Goal: Task Accomplishment & Management: Use online tool/utility

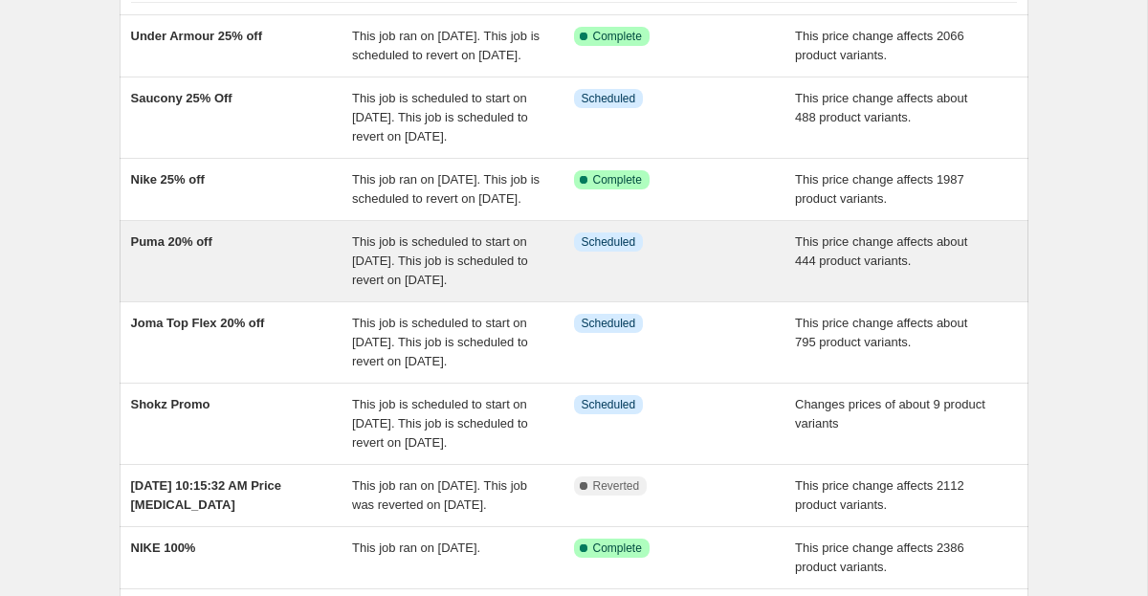
scroll to position [159, 0]
click at [195, 250] on span "Puma 20% off" at bounding box center [171, 242] width 81 height 14
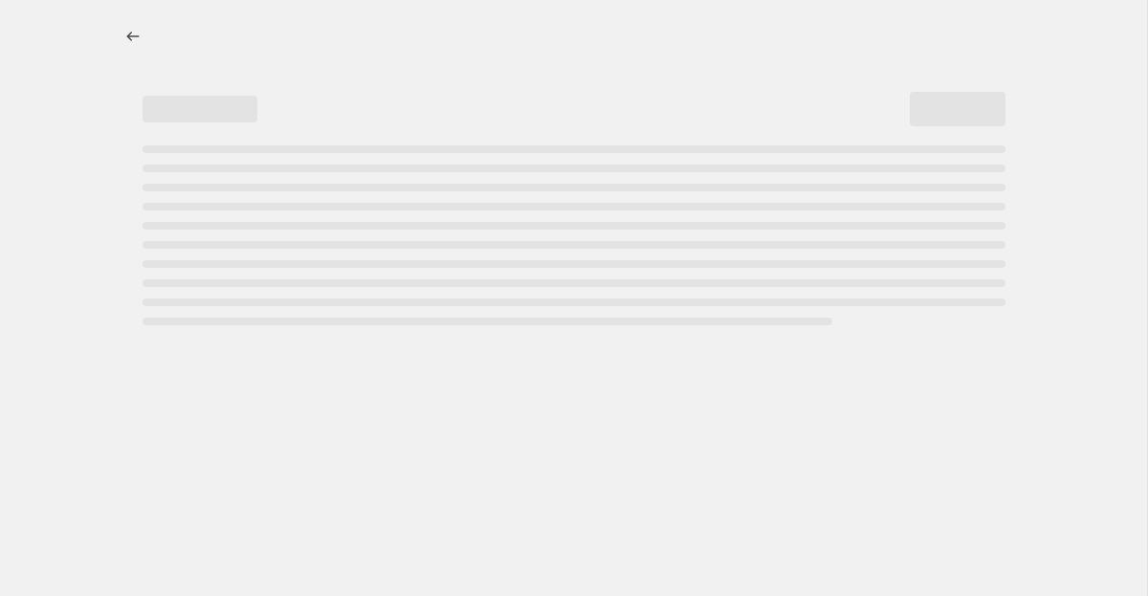
select select "pcap"
select select "no_change"
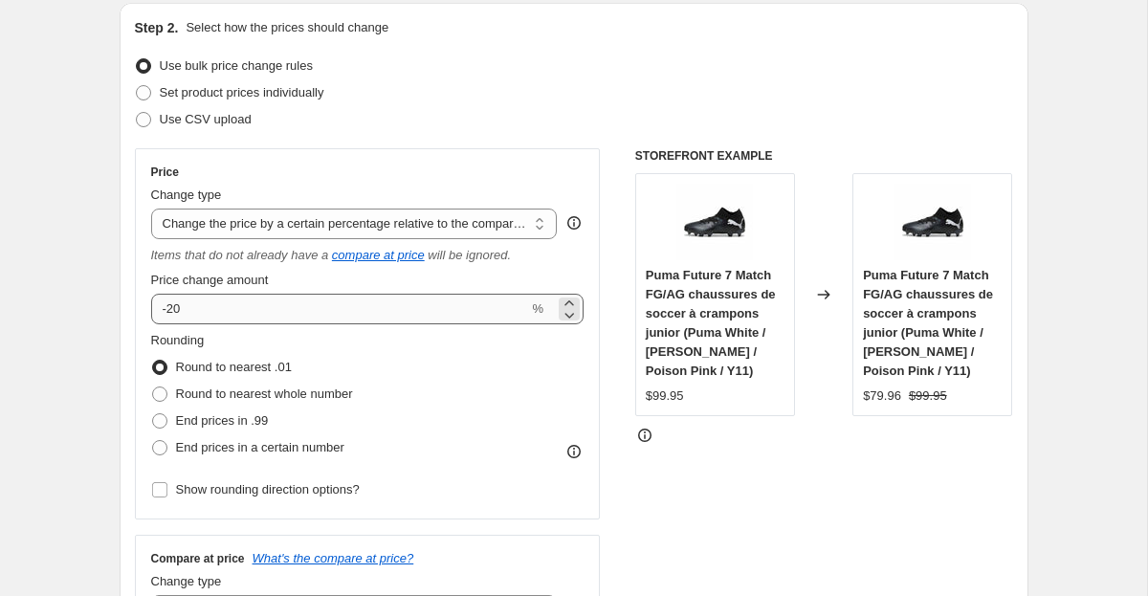
scroll to position [318, 0]
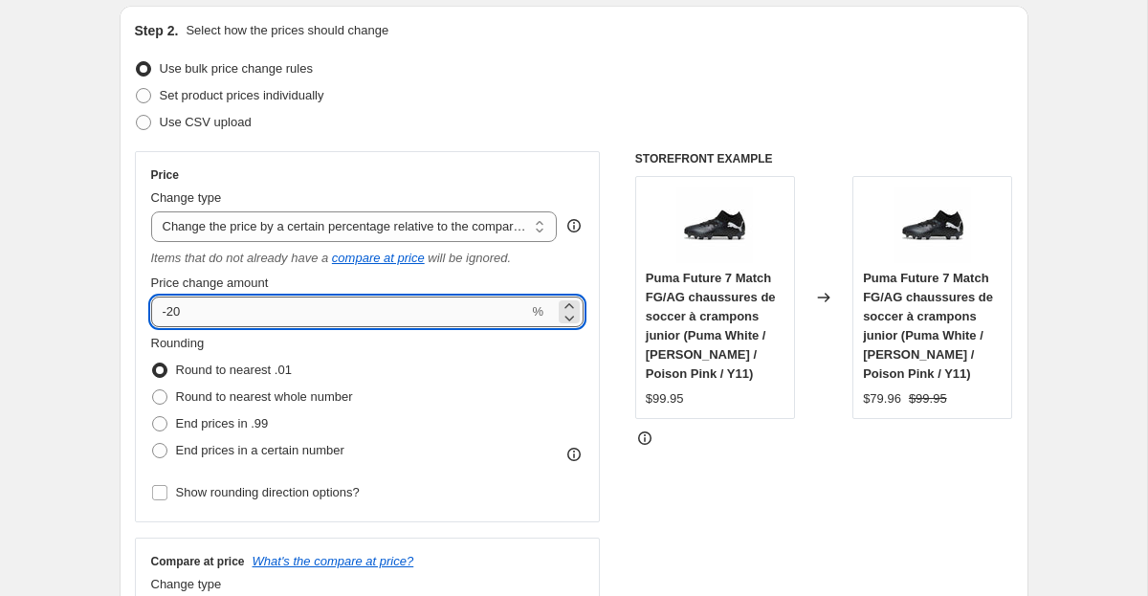
click at [339, 318] on input "-20" at bounding box center [340, 311] width 378 height 31
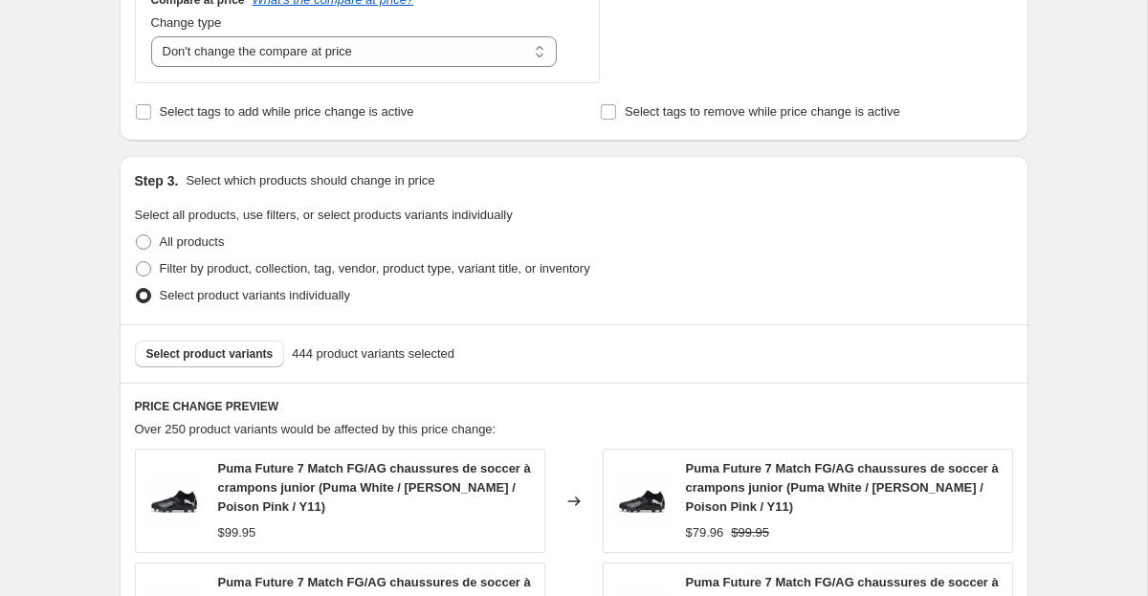
scroll to position [865, 0]
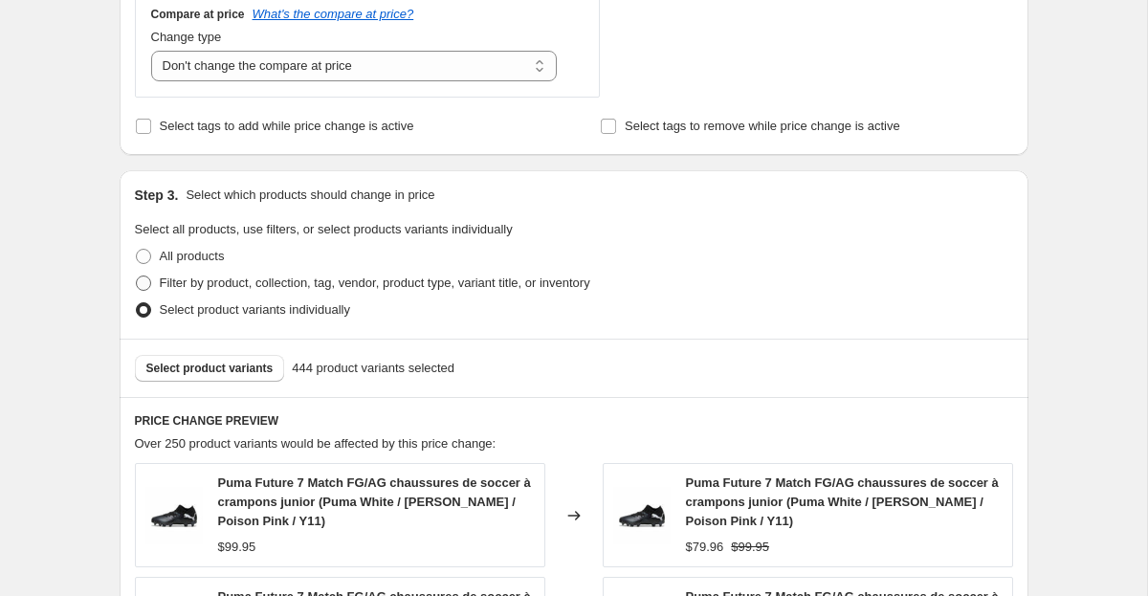
type input "-25"
click at [230, 283] on span "Filter by product, collection, tag, vendor, product type, variant title, or inv…" at bounding box center [375, 282] width 430 height 14
click at [137, 276] on input "Filter by product, collection, tag, vendor, product type, variant title, or inv…" at bounding box center [136, 275] width 1 height 1
radio input "true"
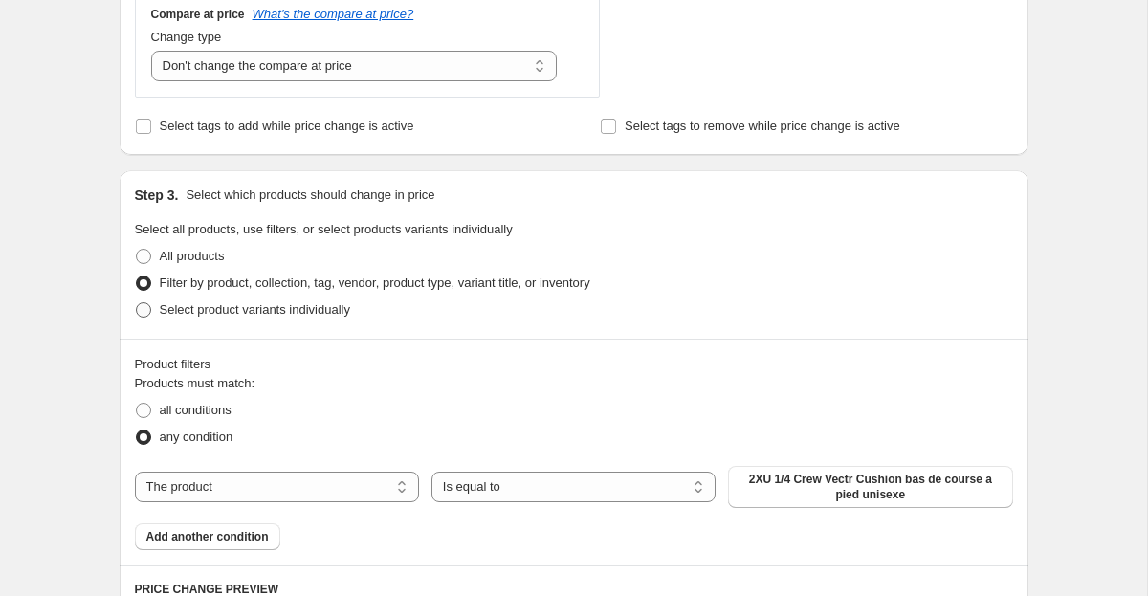
click at [206, 310] on span "Select product variants individually" at bounding box center [255, 309] width 190 height 14
click at [137, 303] on input "Select product variants individually" at bounding box center [136, 302] width 1 height 1
radio input "true"
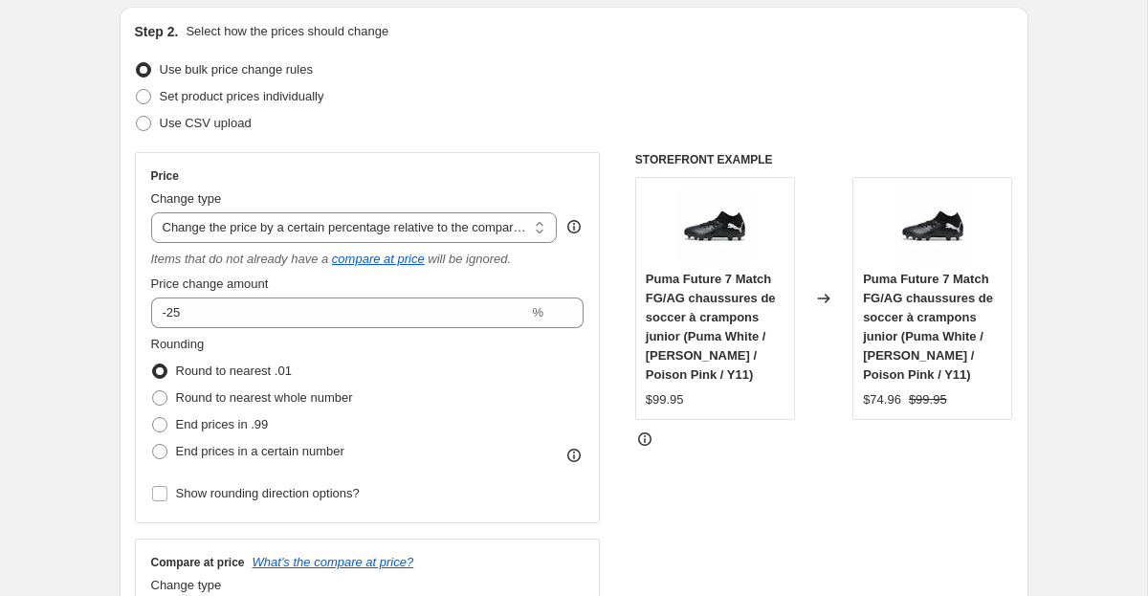
scroll to position [0, 0]
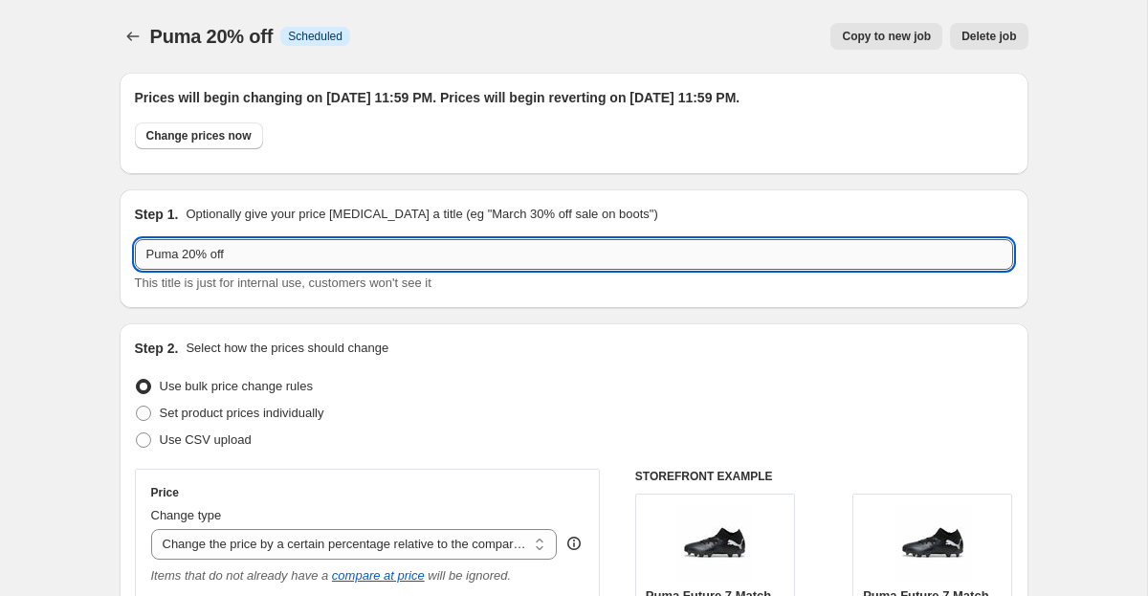
click at [197, 260] on input "Puma 20% off" at bounding box center [574, 254] width 878 height 31
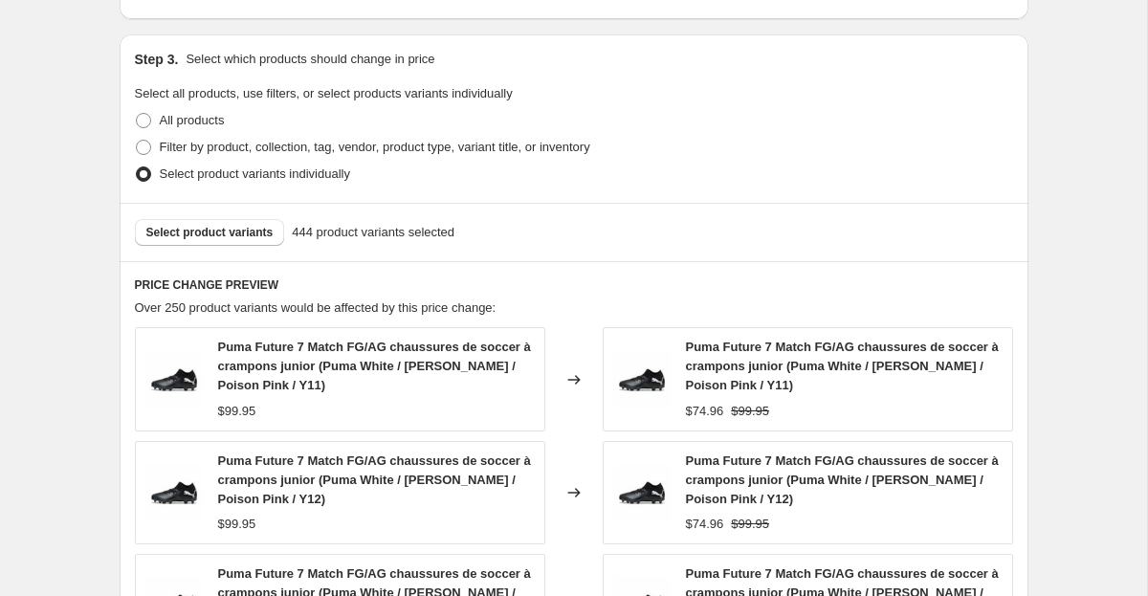
scroll to position [998, 0]
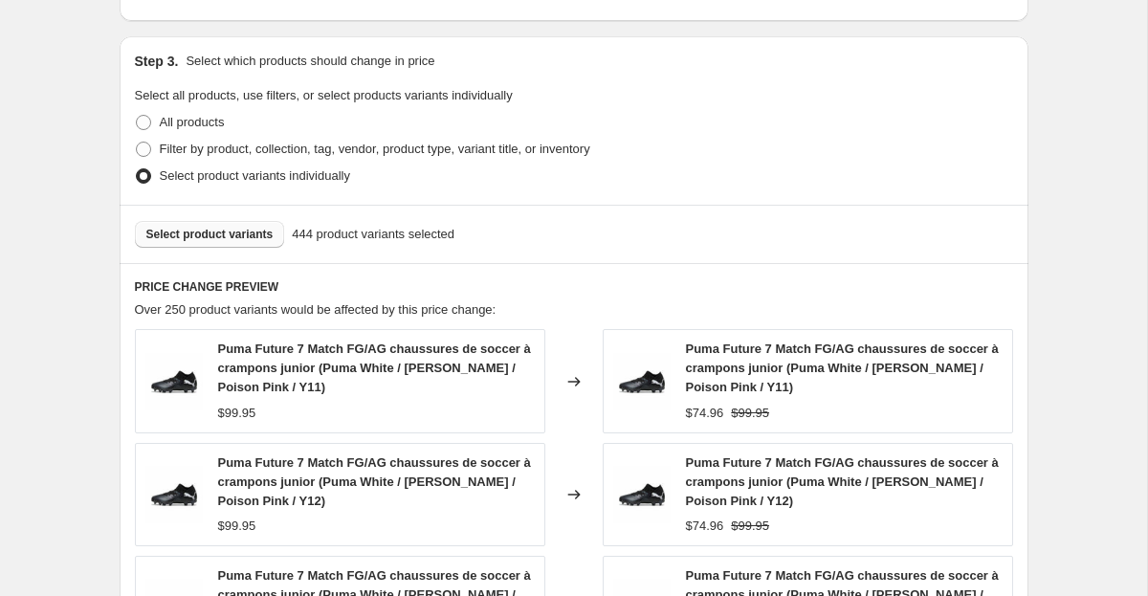
type input "Puma 25% off"
click at [254, 231] on span "Select product variants" at bounding box center [209, 234] width 127 height 15
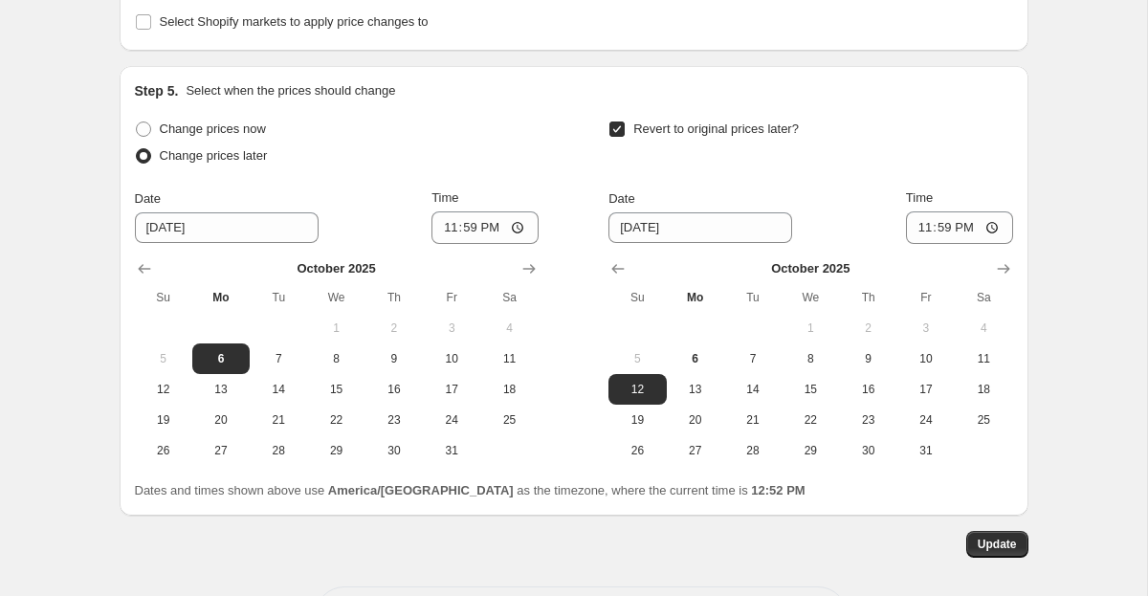
scroll to position [2038, 0]
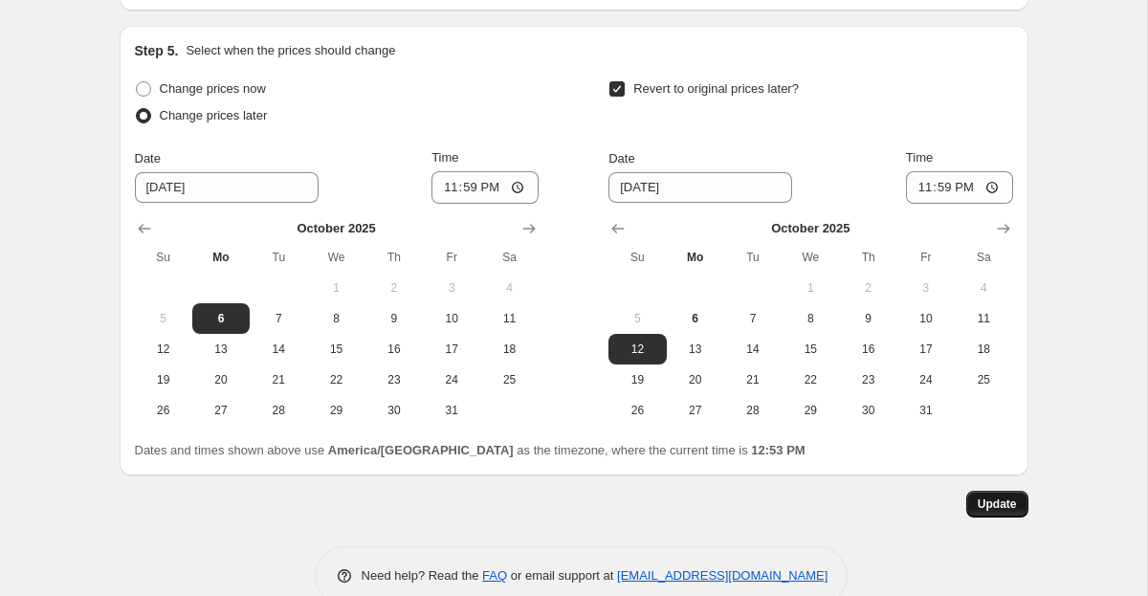
click at [1000, 496] on span "Update" at bounding box center [996, 503] width 39 height 15
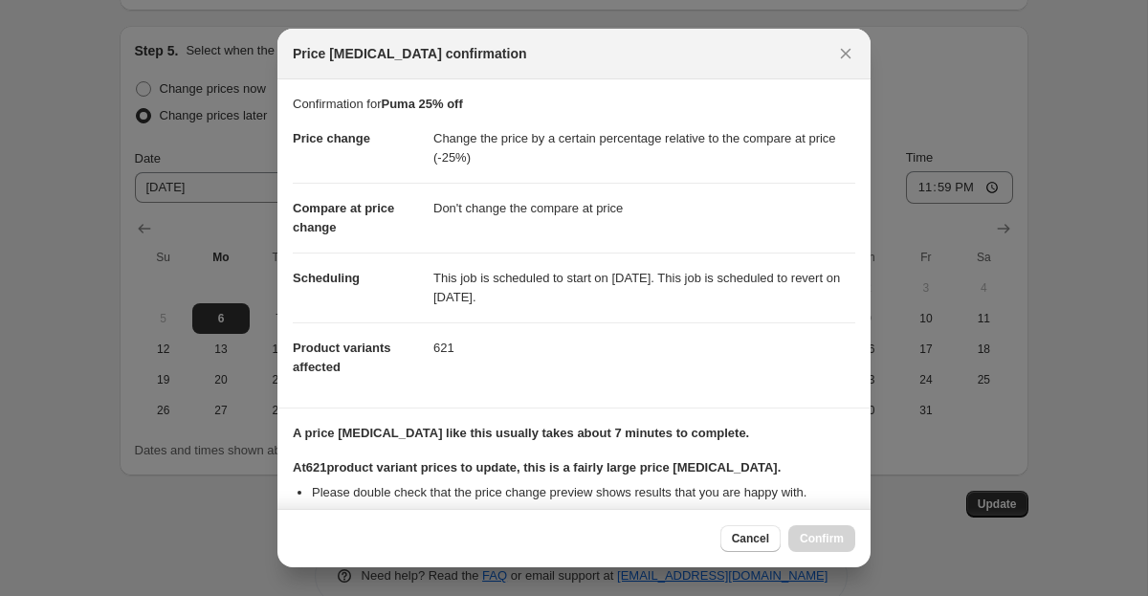
scroll to position [349, 0]
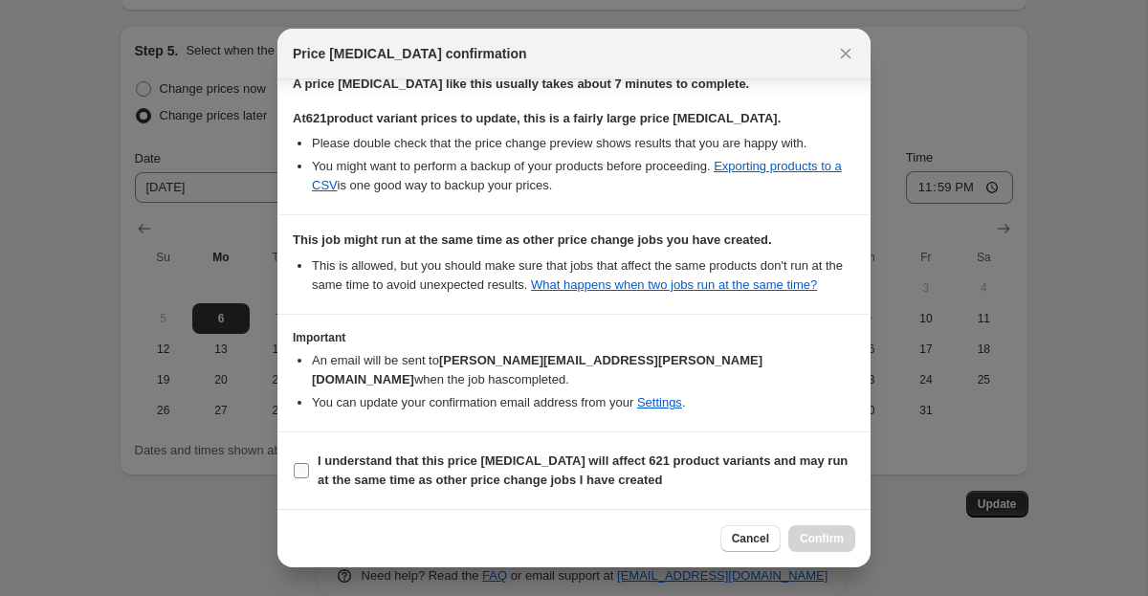
click at [415, 478] on b "I understand that this price [MEDICAL_DATA] will affect 621 product variants an…" at bounding box center [583, 469] width 530 height 33
click at [309, 478] on input "I understand that this price [MEDICAL_DATA] will affect 621 product variants an…" at bounding box center [301, 470] width 15 height 15
checkbox input "true"
click at [818, 549] on button "Confirm" at bounding box center [821, 538] width 67 height 27
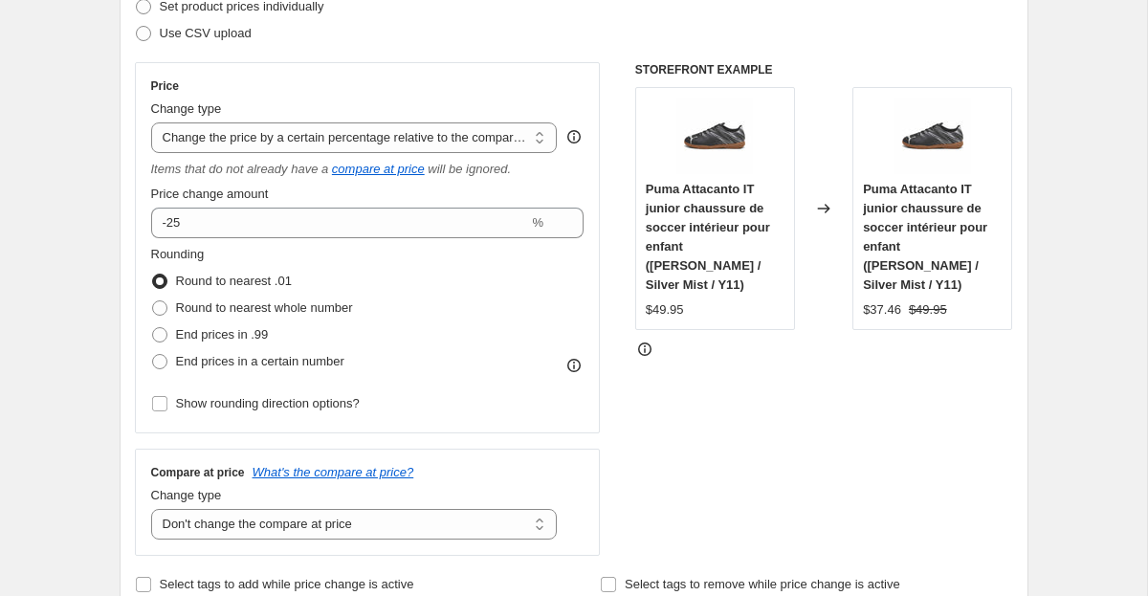
scroll to position [0, 0]
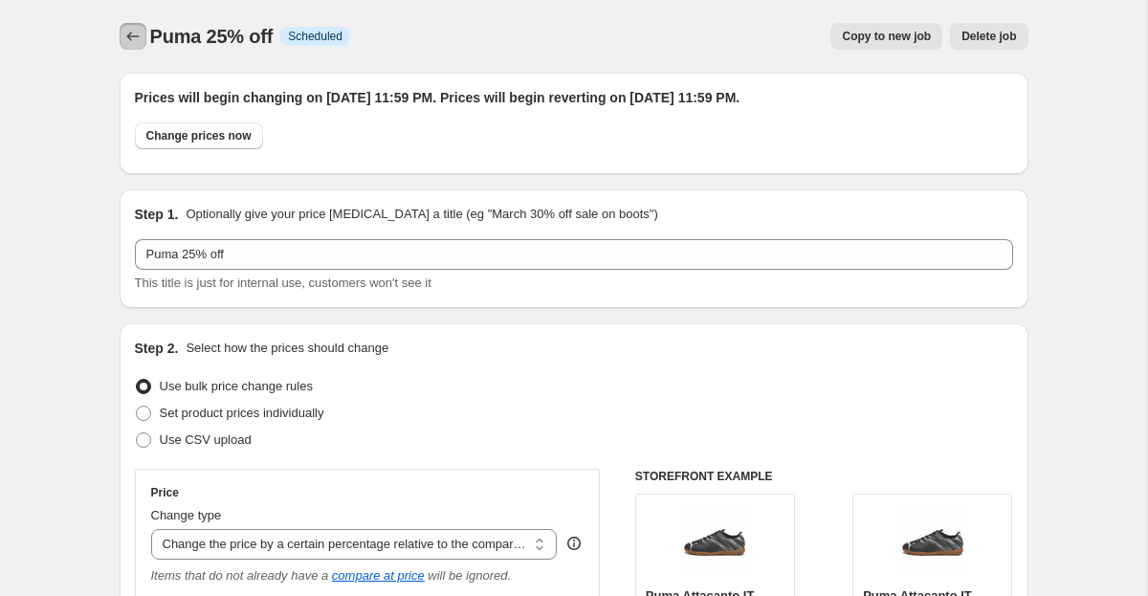
click at [131, 38] on icon "Price change jobs" at bounding box center [132, 36] width 19 height 19
